Goal: Task Accomplishment & Management: Manage account settings

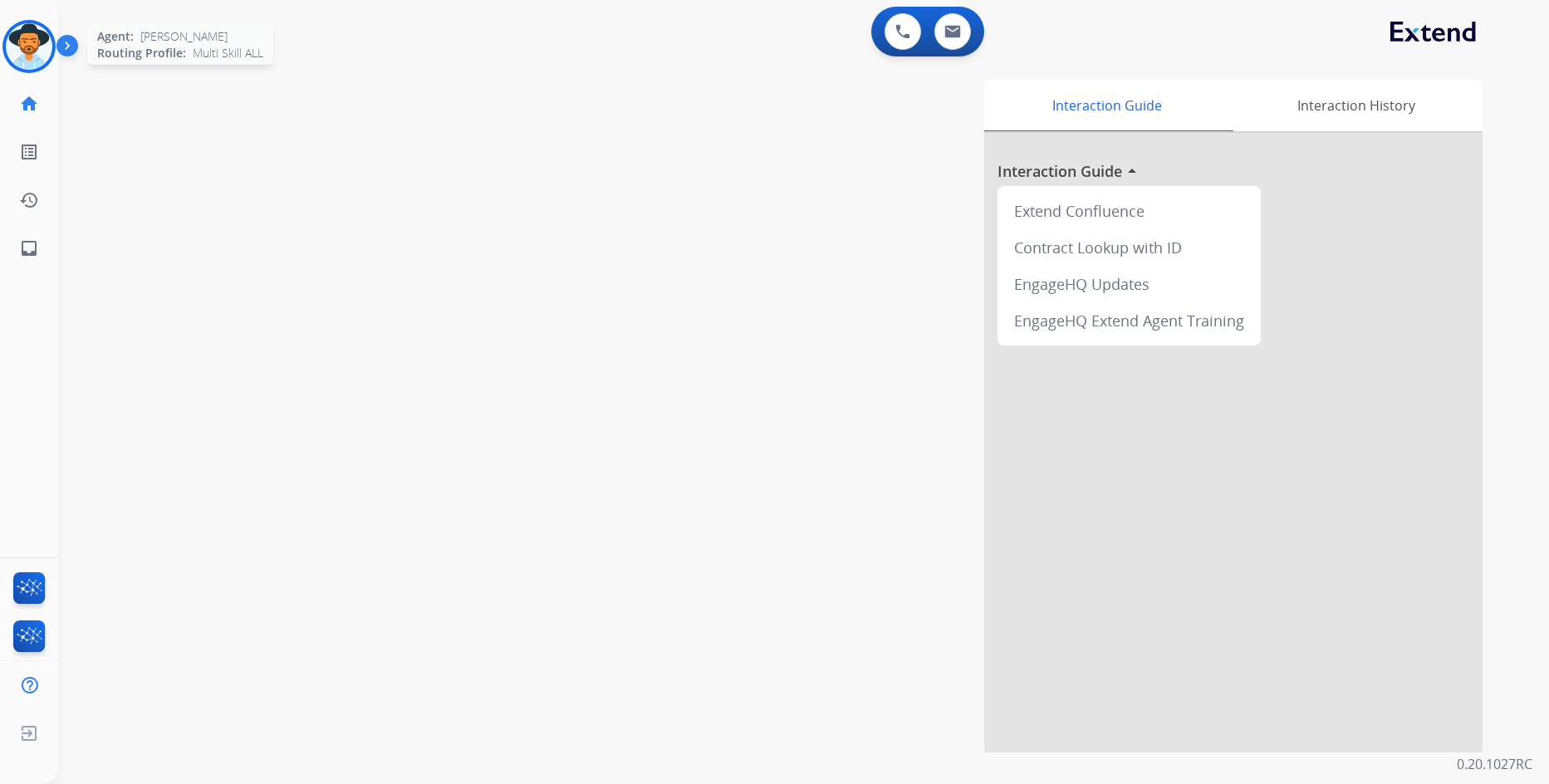
click at [47, 46] on img at bounding box center [28, 46] width 47 height 47
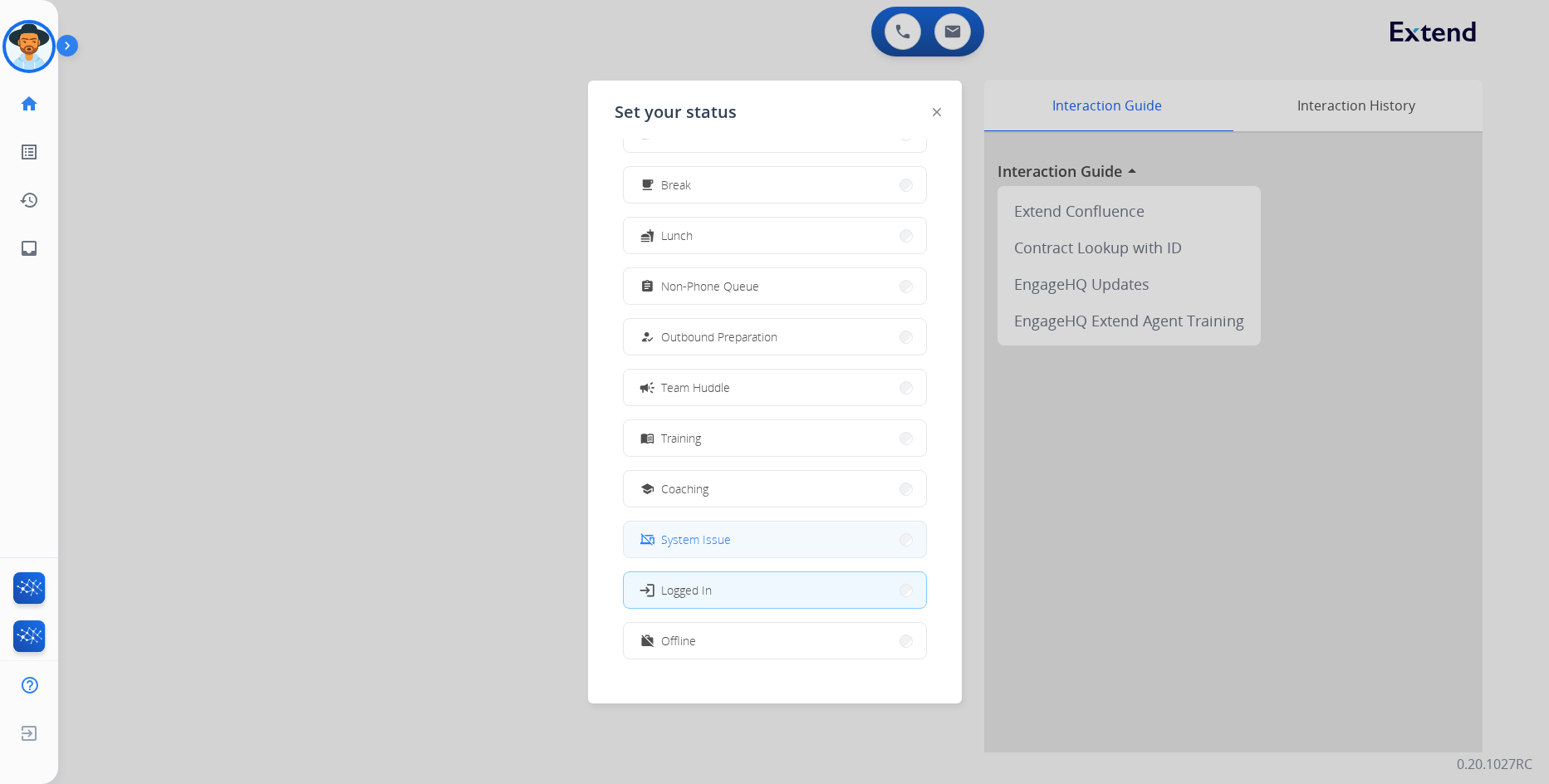
scroll to position [56, 0]
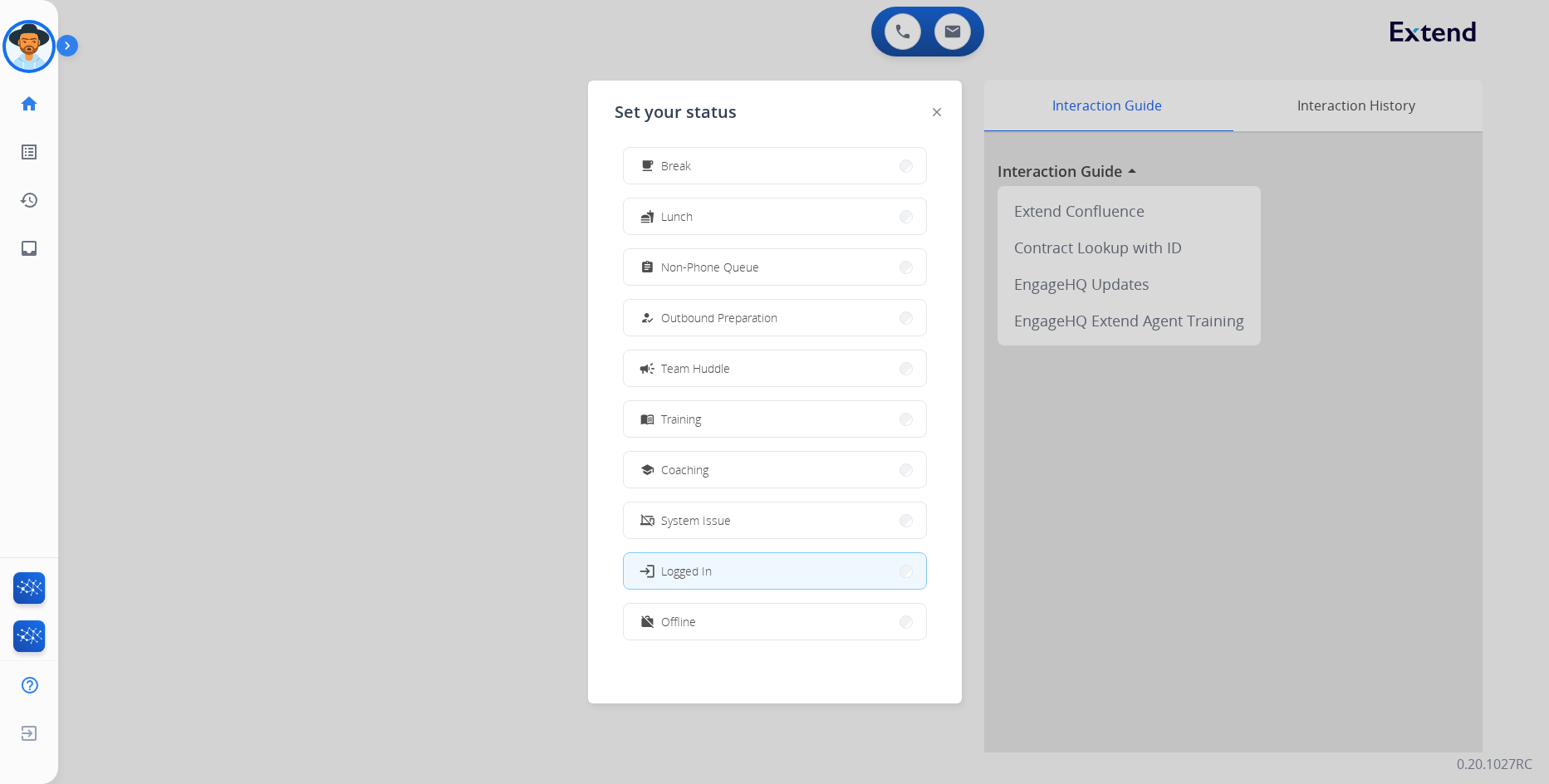
click at [723, 642] on div "how_to_reg Available free_breakfast Break fastfood Lunch assignment Non-Phone Q…" at bounding box center [775, 400] width 321 height 523
click at [723, 631] on button "work_off Offline" at bounding box center [775, 621] width 302 height 36
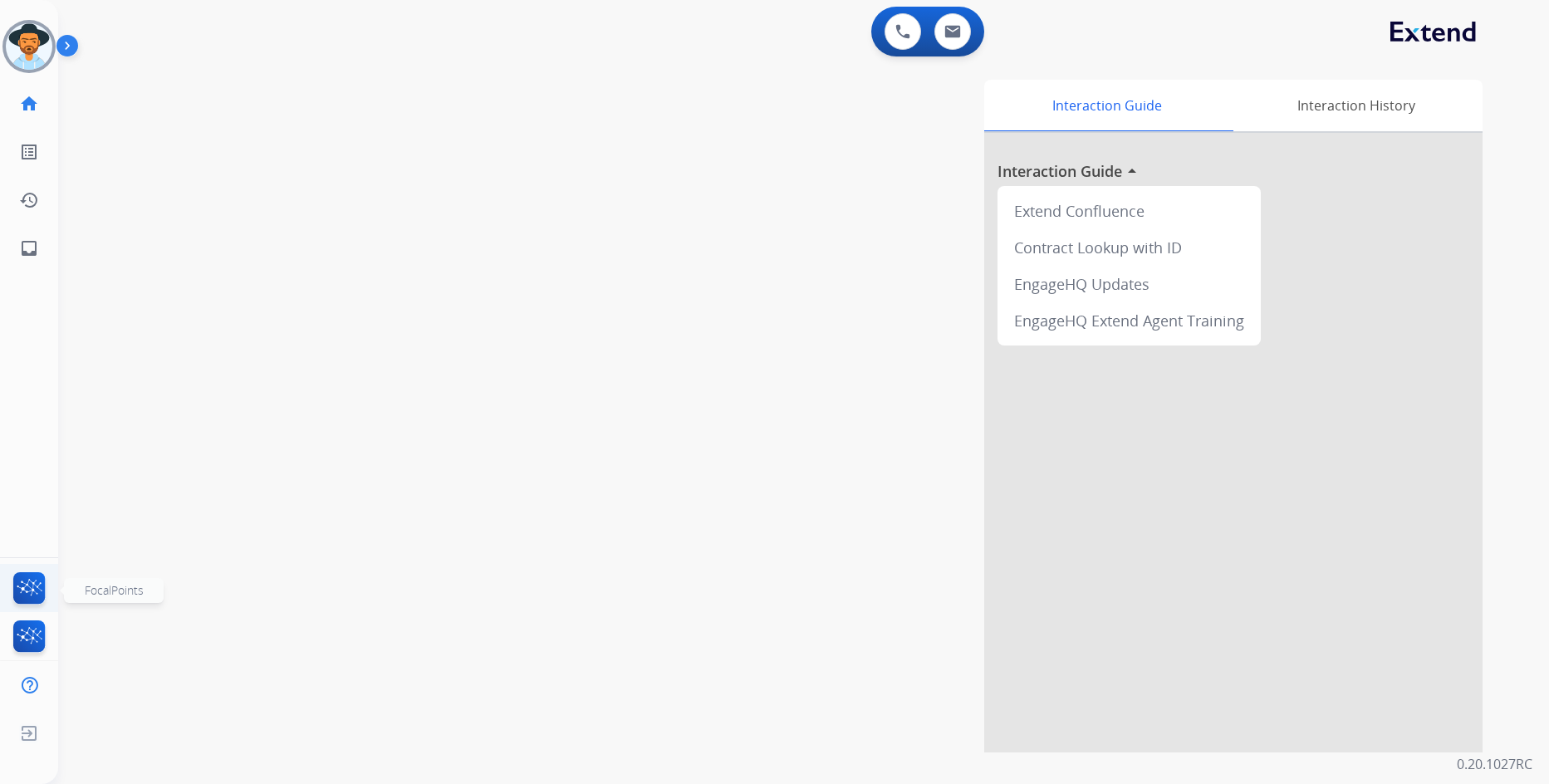
click at [13, 585] on img at bounding box center [29, 592] width 39 height 39
